Goal: Transaction & Acquisition: Purchase product/service

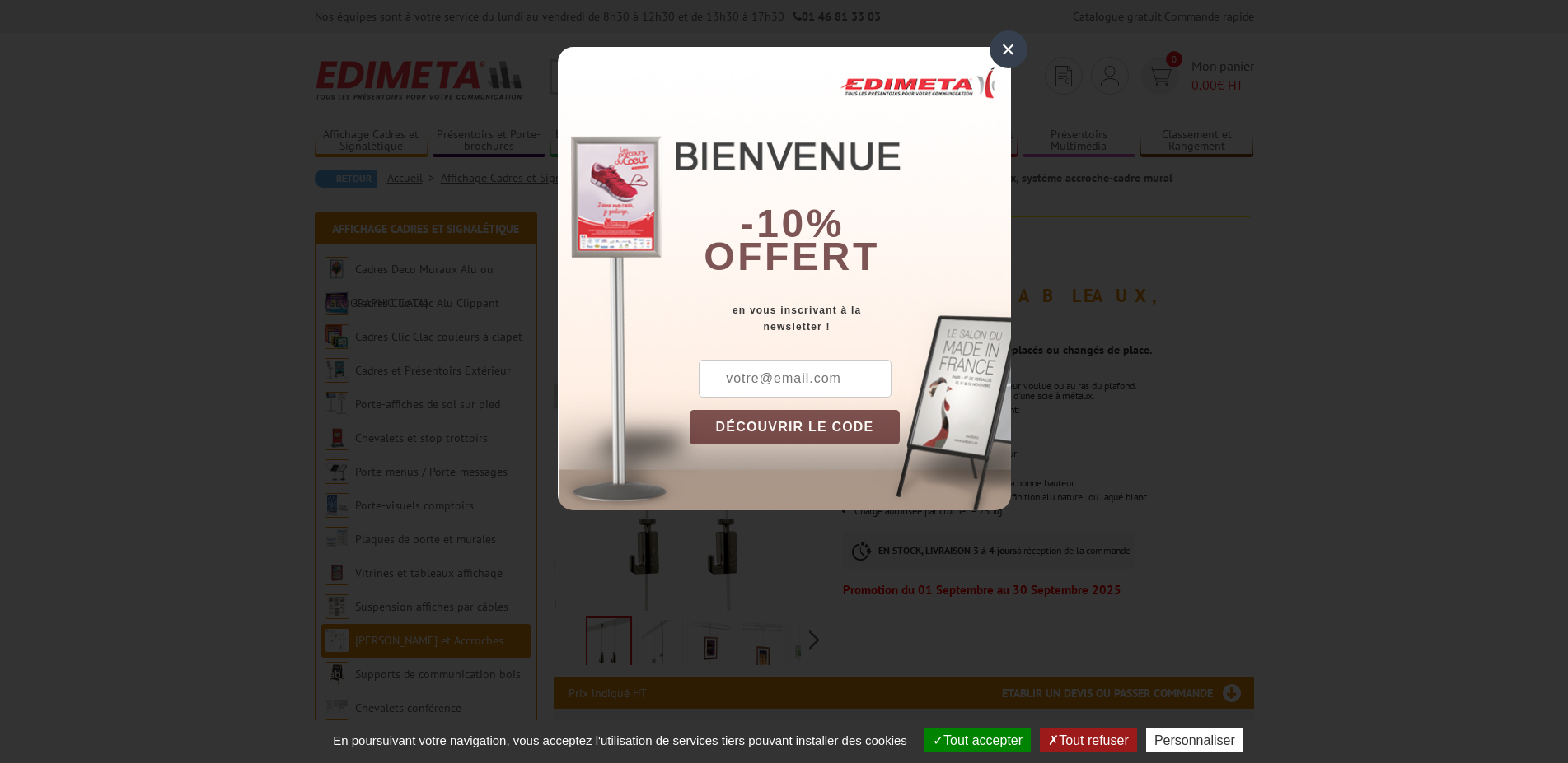
click at [1000, 47] on div "×" at bounding box center [1008, 49] width 37 height 37
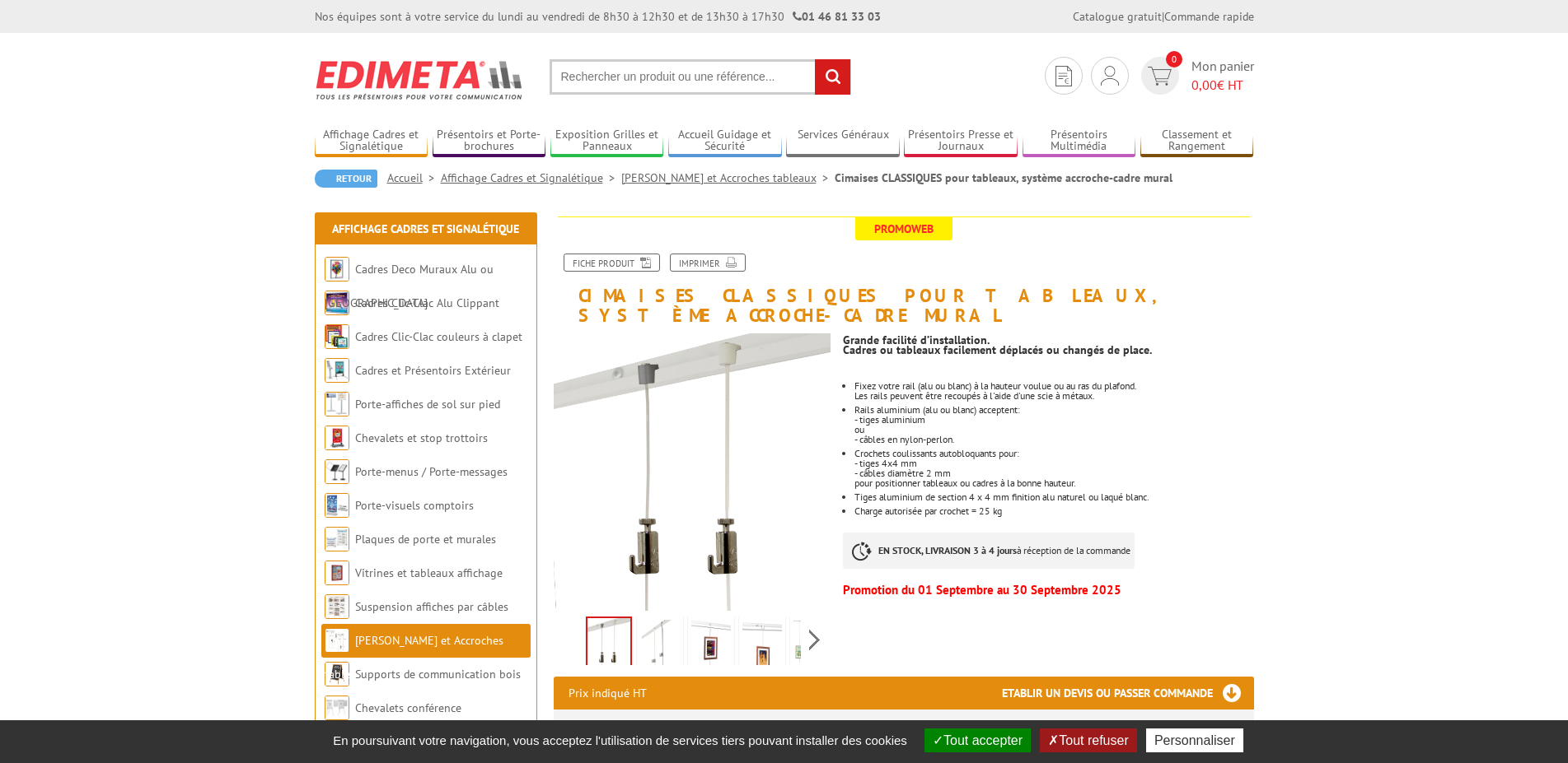
click at [698, 199] on div "Retour Accueil Affichage Cadres et Signalétique Cimaises et Accroches tableaux …" at bounding box center [784, 185] width 939 height 31
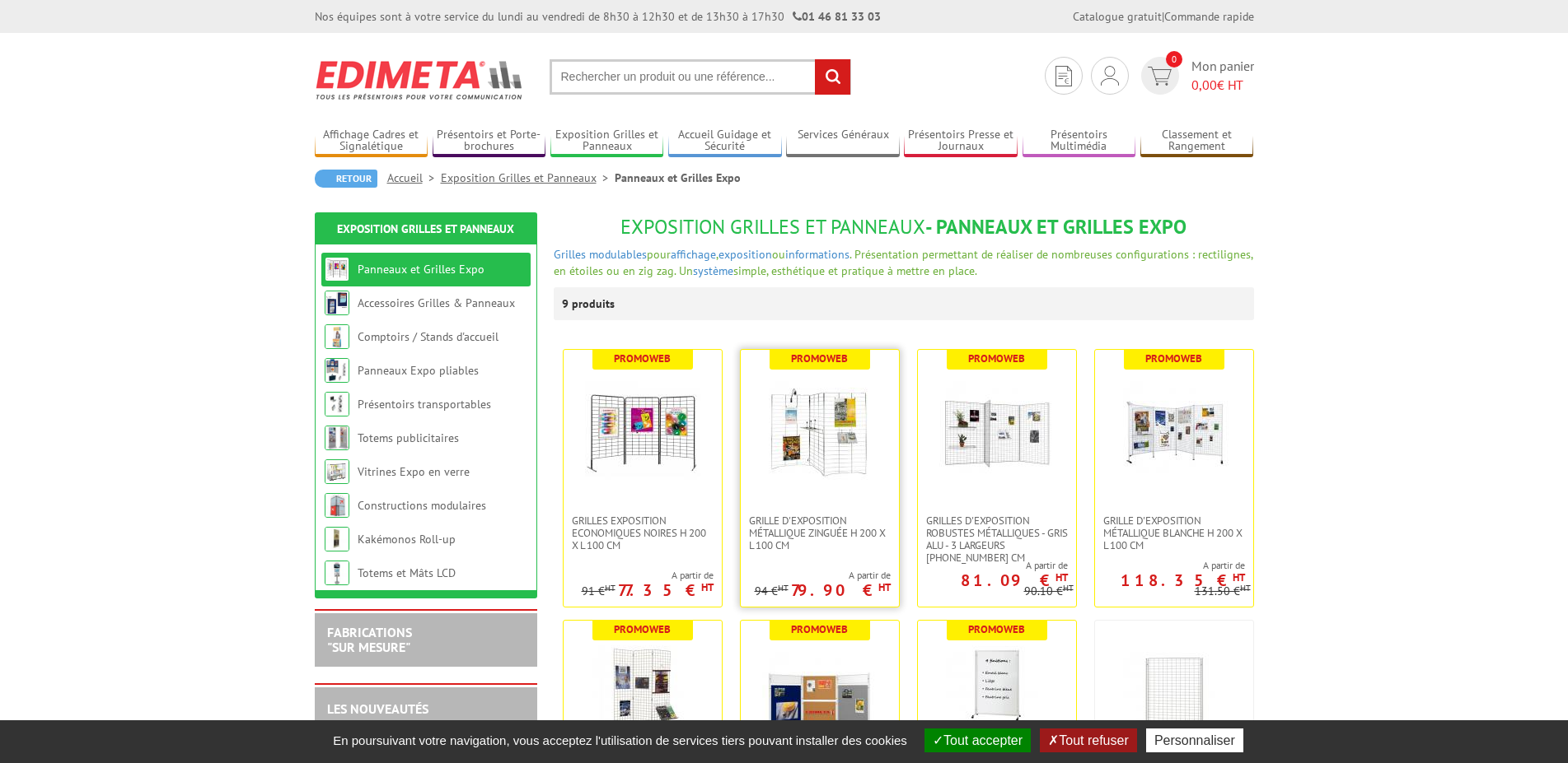
click at [814, 438] on img at bounding box center [820, 432] width 115 height 115
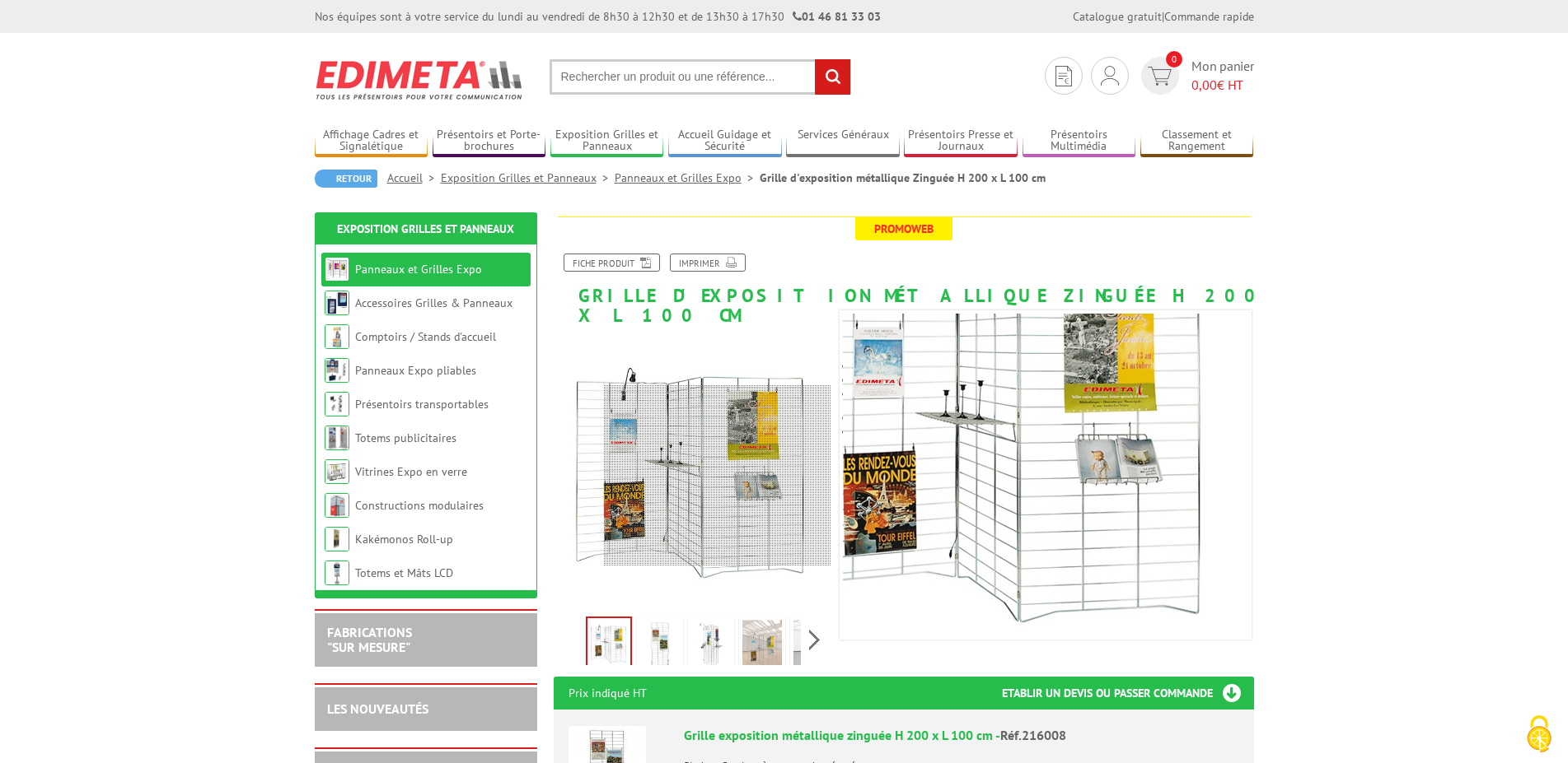
click at [739, 476] on div at bounding box center [717, 476] width 228 height 182
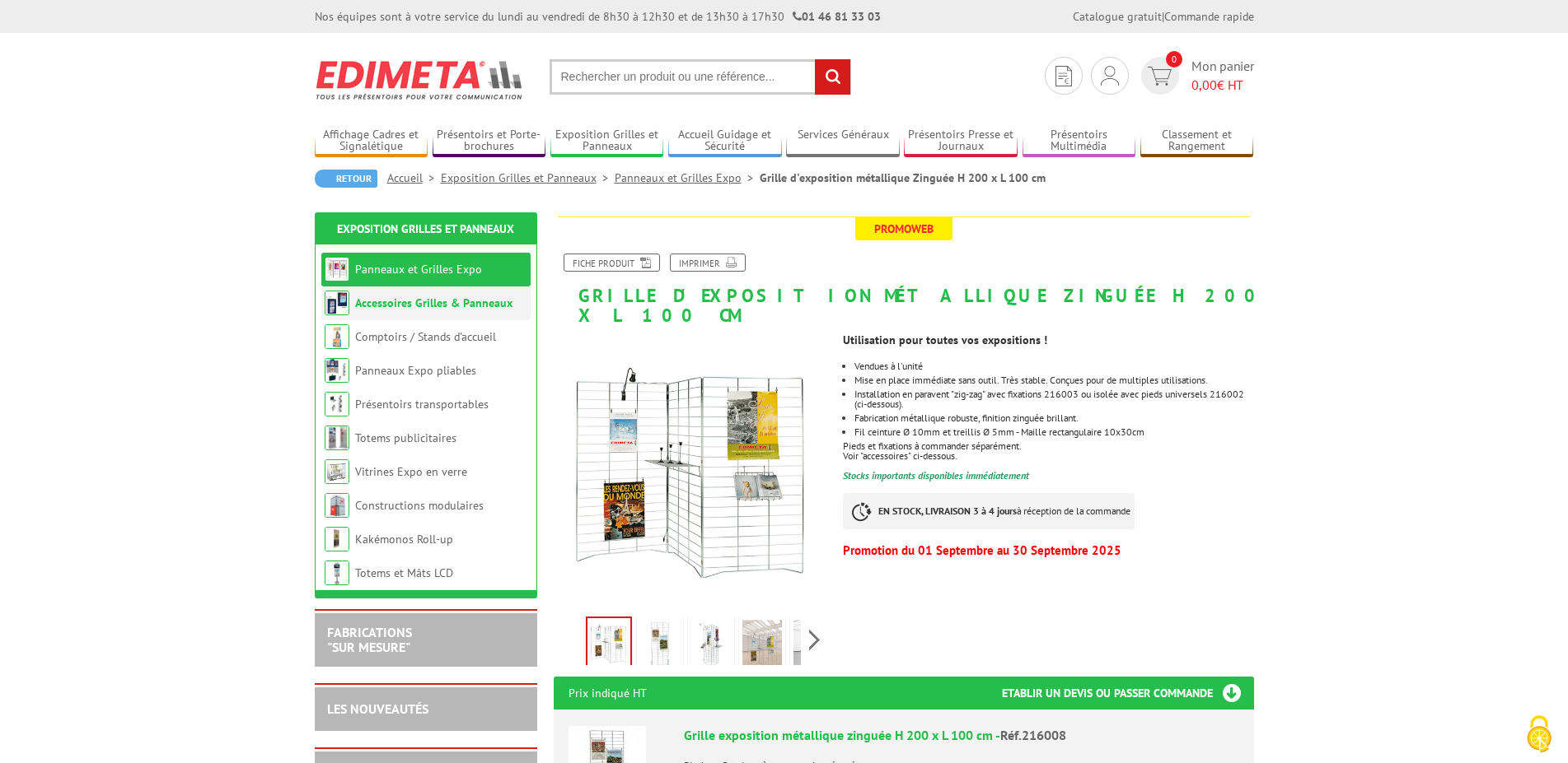
click at [437, 306] on link "Accessoires Grilles & Panneaux" at bounding box center [434, 303] width 158 height 14
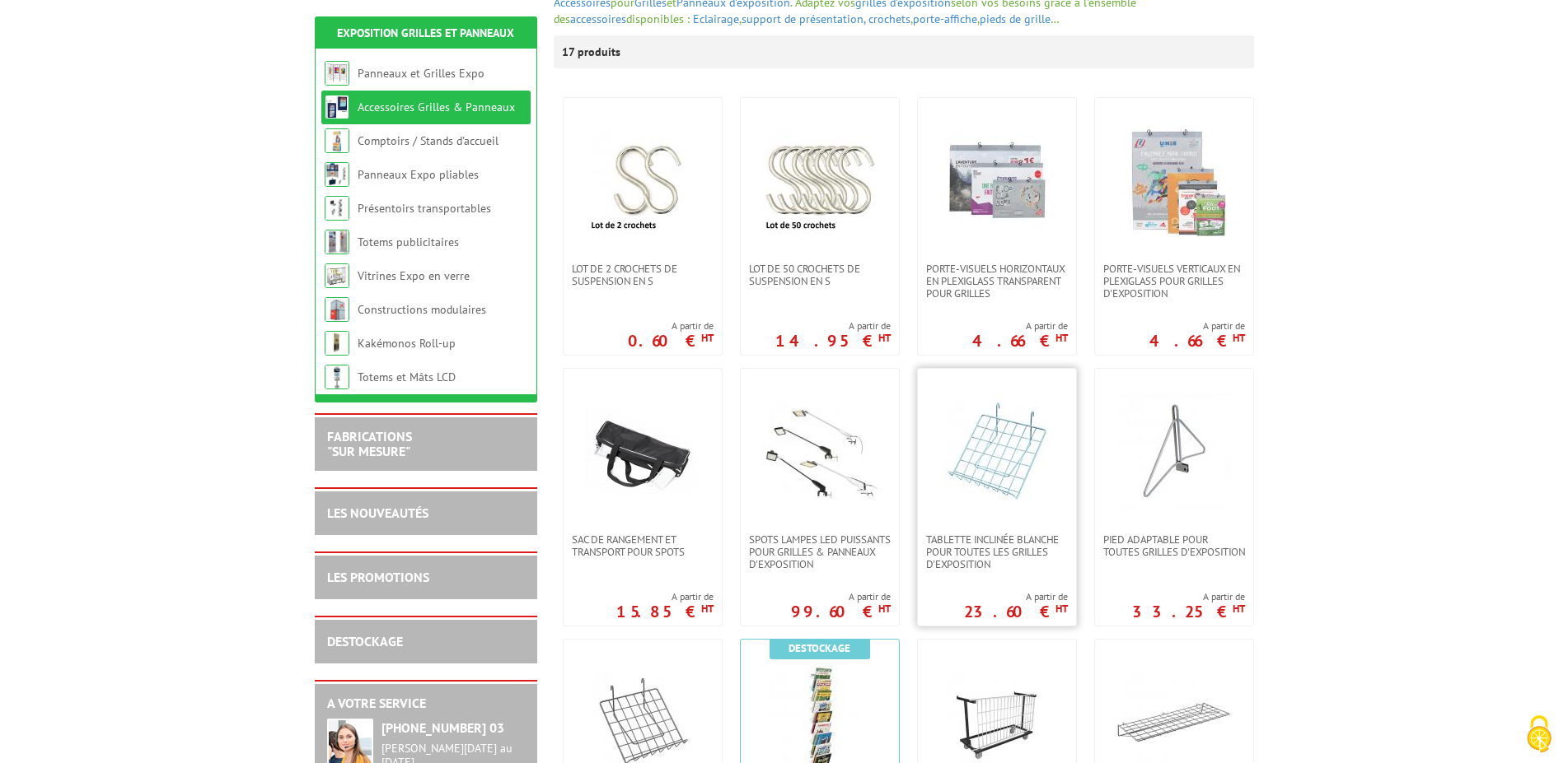
scroll to position [420, 0]
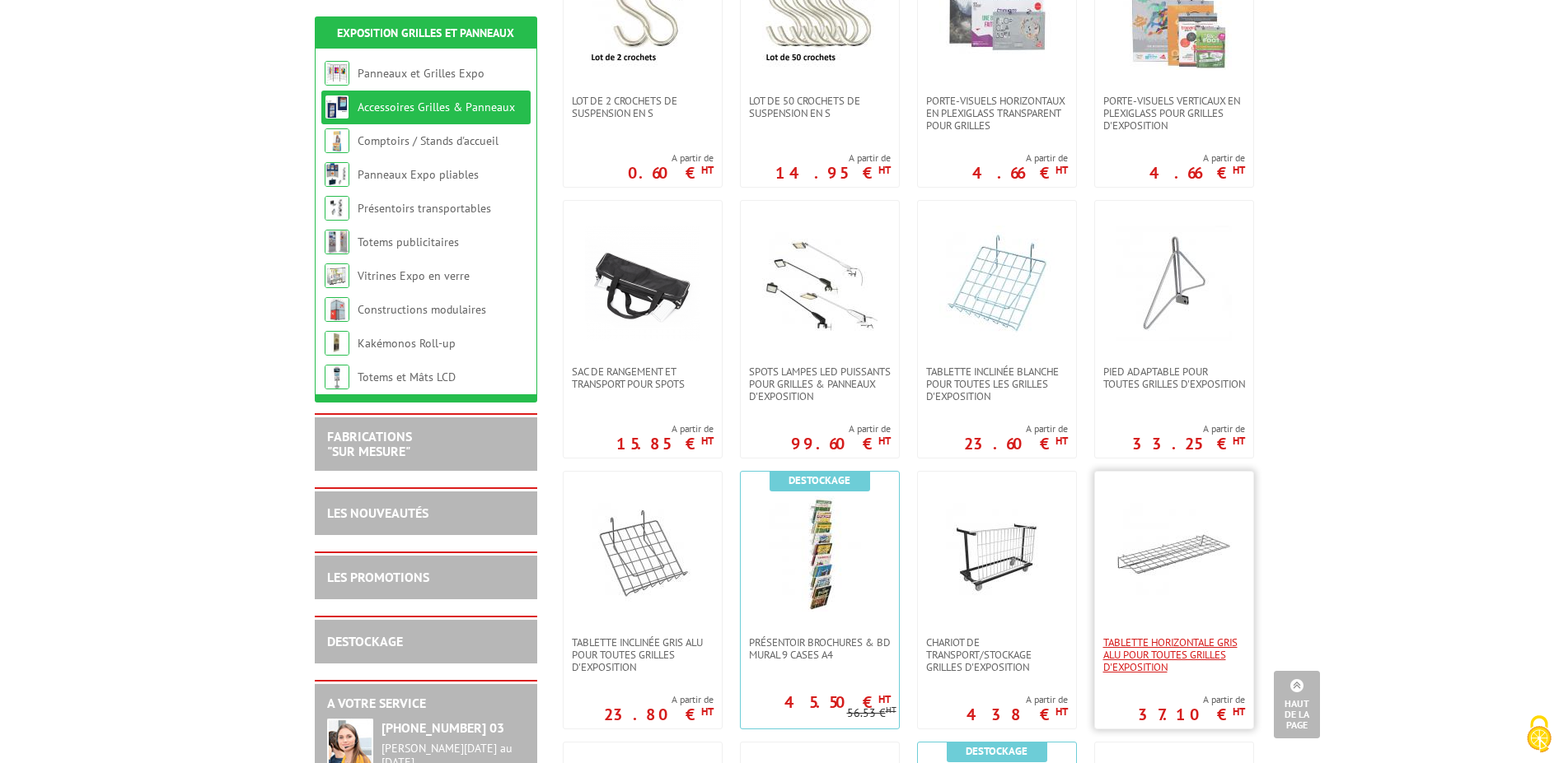
click at [1152, 644] on span "Tablette horizontale gris alu pour toutes grilles d'exposition" at bounding box center [1173, 654] width 141 height 37
